Goal: Task Accomplishment & Management: Manage account settings

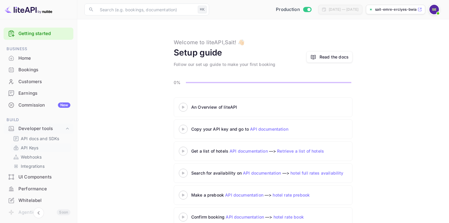
click at [26, 146] on p "API Keys" at bounding box center [30, 148] width 18 height 6
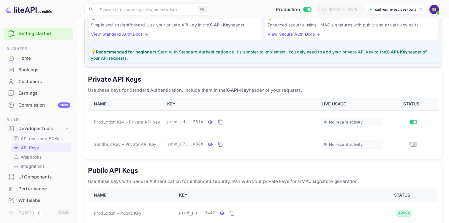
scroll to position [89, 0]
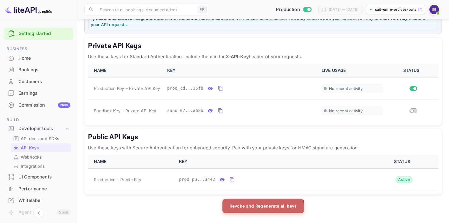
click at [262, 209] on button "Revoke and Regenerate all keys" at bounding box center [263, 206] width 82 height 14
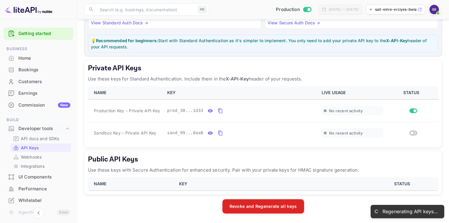
scroll to position [67, 0]
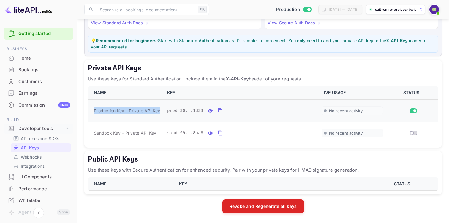
drag, startPoint x: 94, startPoint y: 110, endPoint x: 160, endPoint y: 108, distance: 65.9
click at [160, 108] on span "Production Key – Private API Key" at bounding box center [127, 111] width 66 height 6
copy span "Production Key – Private API Key"
click at [221, 110] on icon "private api keys table" at bounding box center [220, 110] width 5 height 7
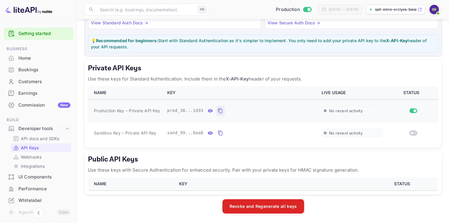
type input "804776"
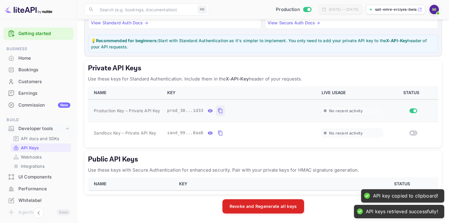
click at [218, 113] on icon "private api keys table" at bounding box center [220, 110] width 5 height 7
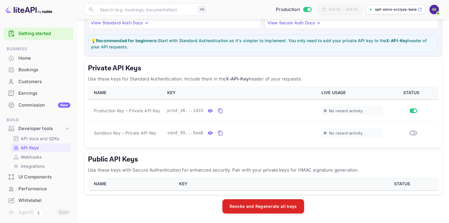
click at [301, 181] on th "KEY" at bounding box center [272, 183] width 193 height 13
click at [337, 208] on div "Revoke and Regenerate all keys" at bounding box center [263, 206] width 358 height 14
click at [51, 138] on p "API docs and SDKs" at bounding box center [40, 138] width 39 height 6
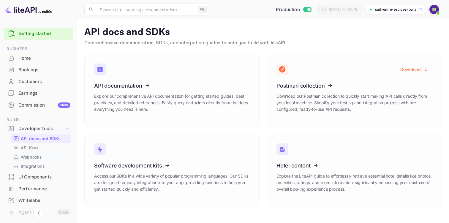
click at [38, 156] on p "Webhooks" at bounding box center [31, 157] width 21 height 6
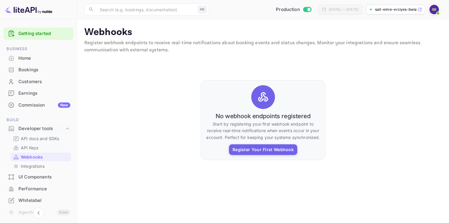
click at [33, 148] on p "API Keys" at bounding box center [30, 148] width 18 height 6
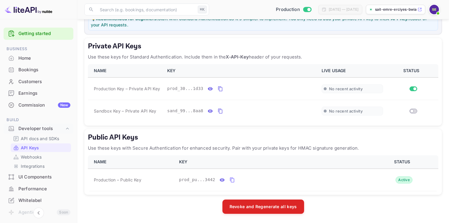
scroll to position [89, 0]
click at [234, 178] on icon "public api keys table" at bounding box center [232, 179] width 4 height 5
drag, startPoint x: 94, startPoint y: 179, endPoint x: 144, endPoint y: 178, distance: 49.3
click at [144, 178] on div "Production – Public Key" at bounding box center [133, 179] width 78 height 6
copy span "Production – Public Key"
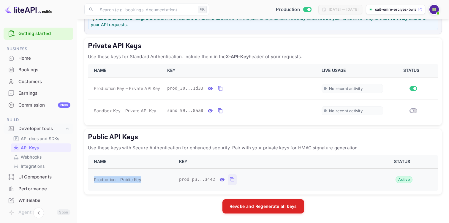
click at [232, 179] on icon "public api keys table" at bounding box center [232, 179] width 5 height 7
